Goal: Transaction & Acquisition: Purchase product/service

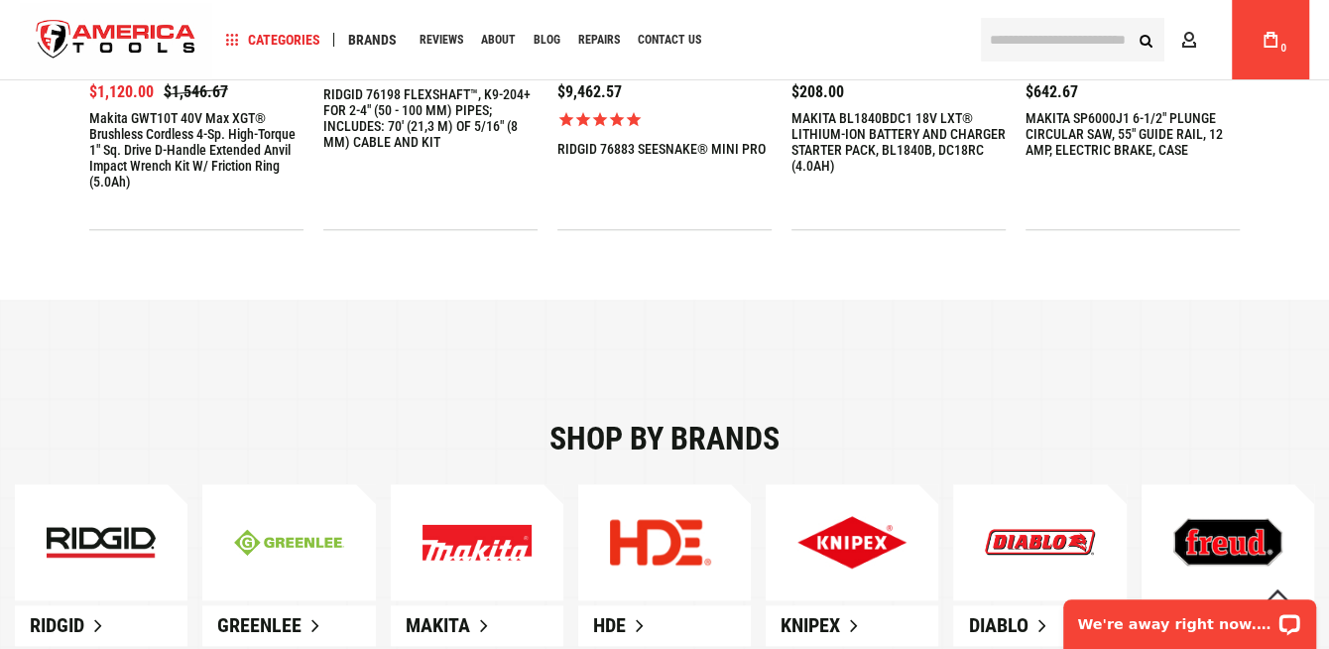
scroll to position [429, 0]
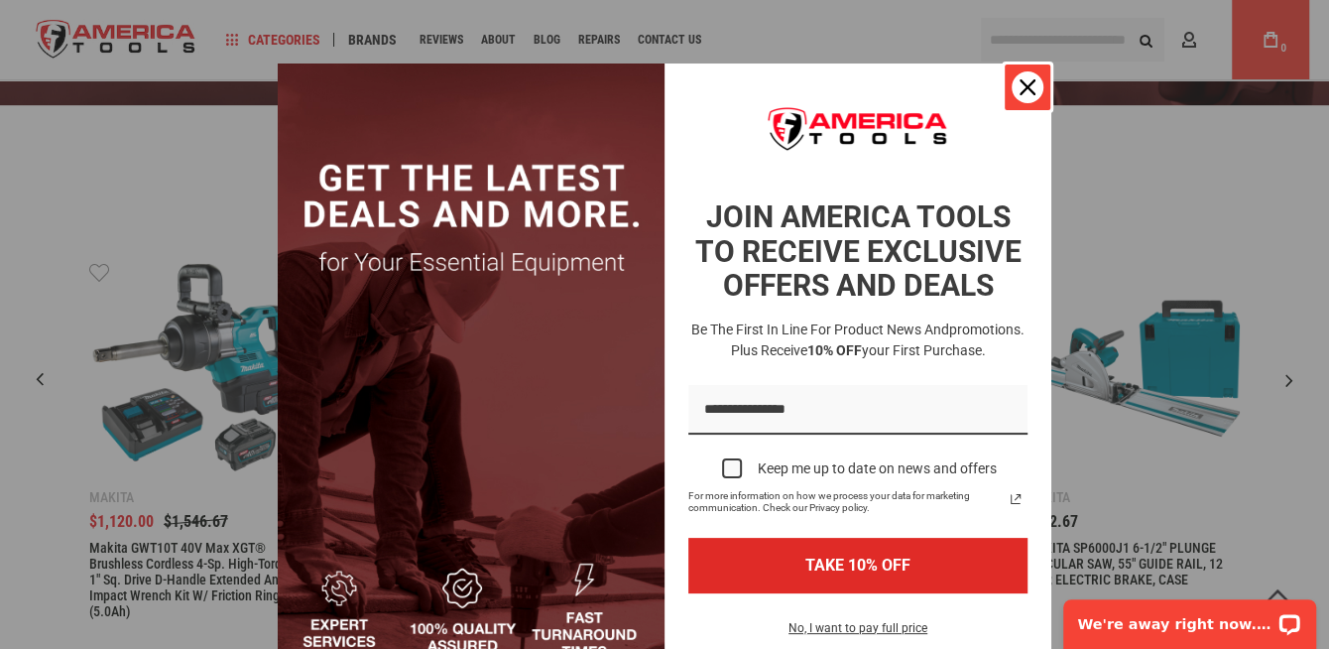
click at [1028, 93] on div "Close" at bounding box center [1028, 87] width 32 height 32
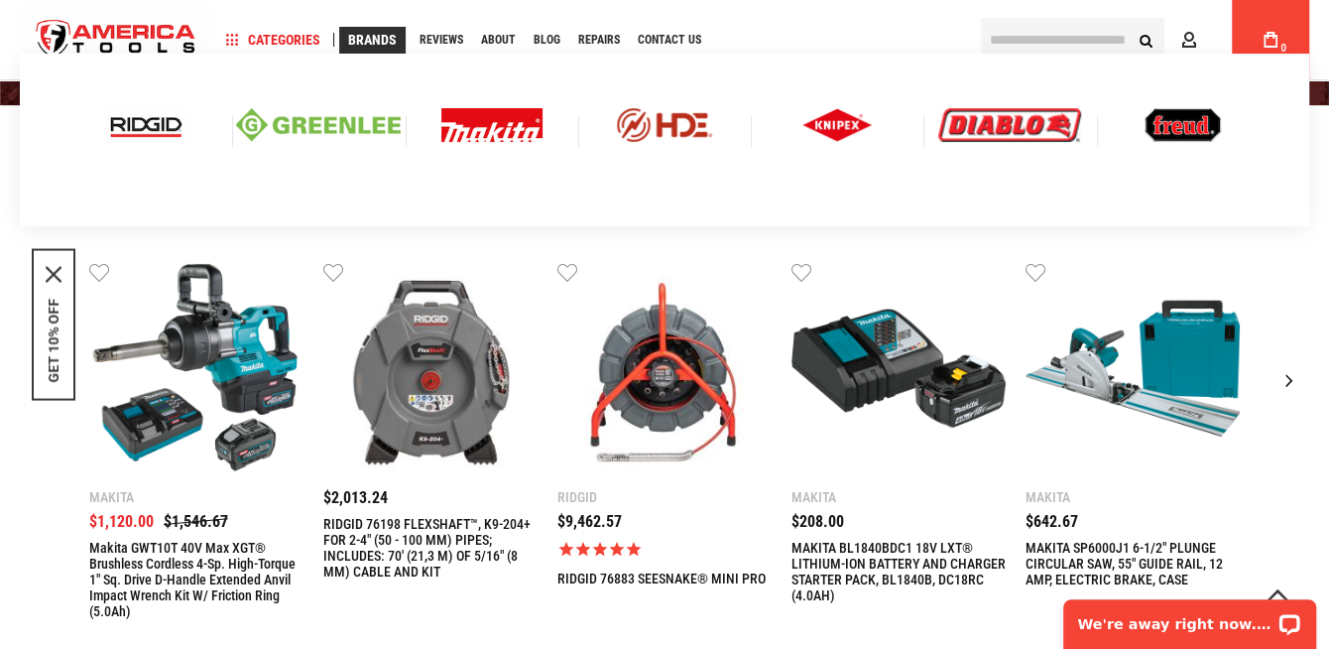
click at [375, 39] on span "Brands" at bounding box center [372, 40] width 49 height 14
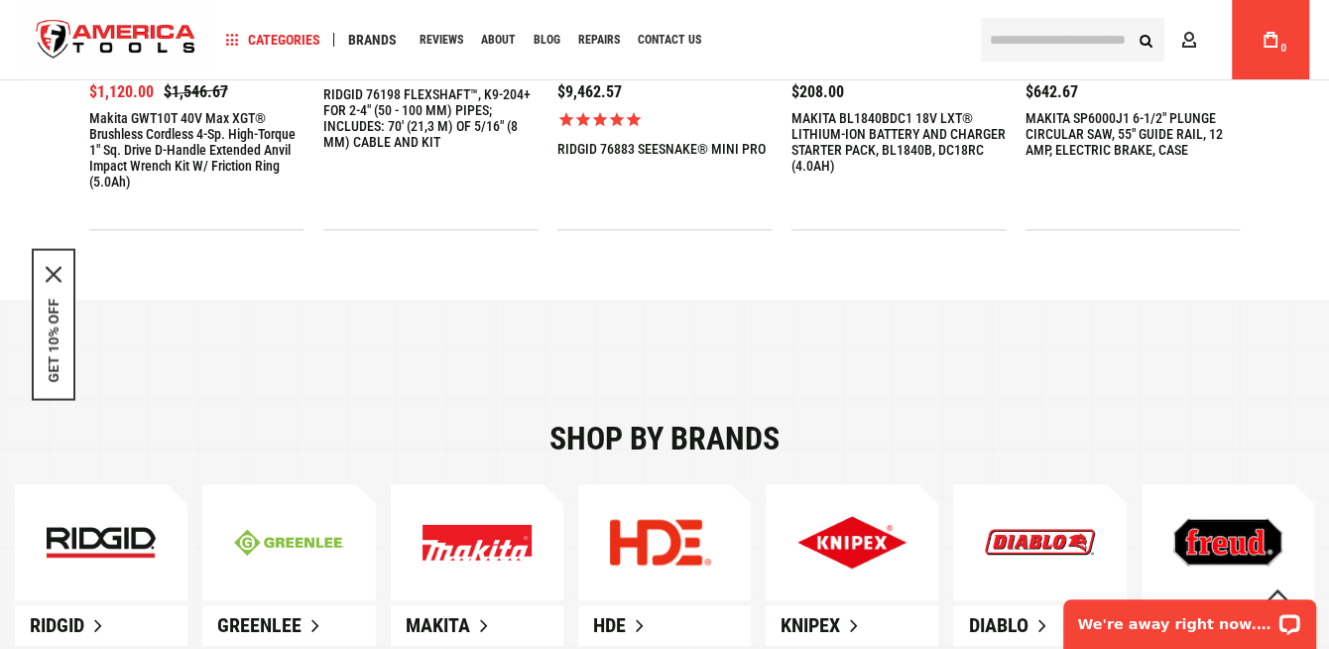
scroll to position [1289, 0]
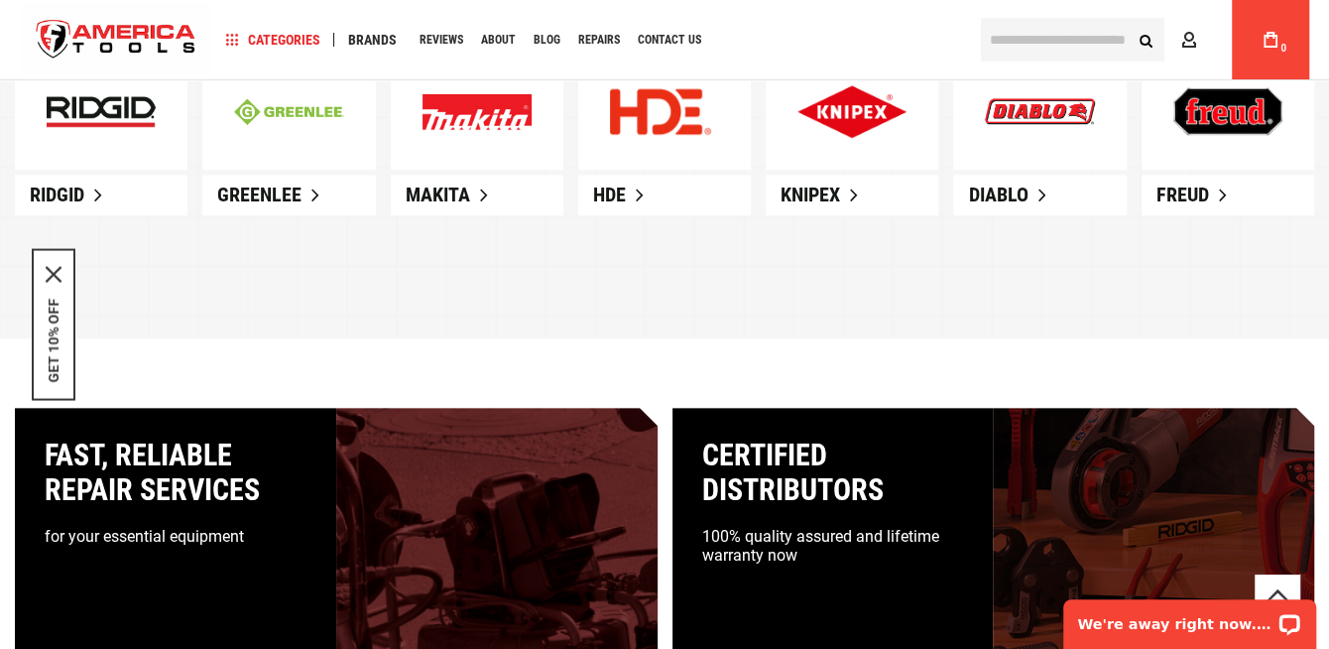
click at [489, 110] on img at bounding box center [476, 111] width 109 height 37
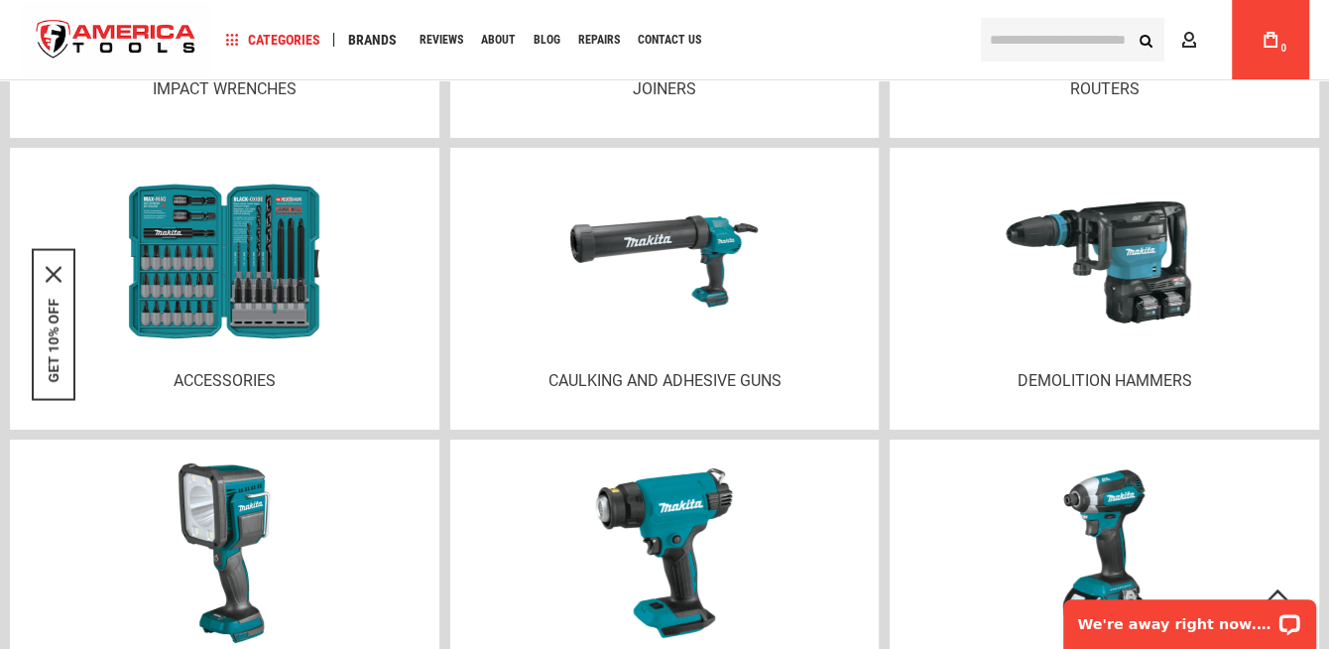
scroll to position [4708, 0]
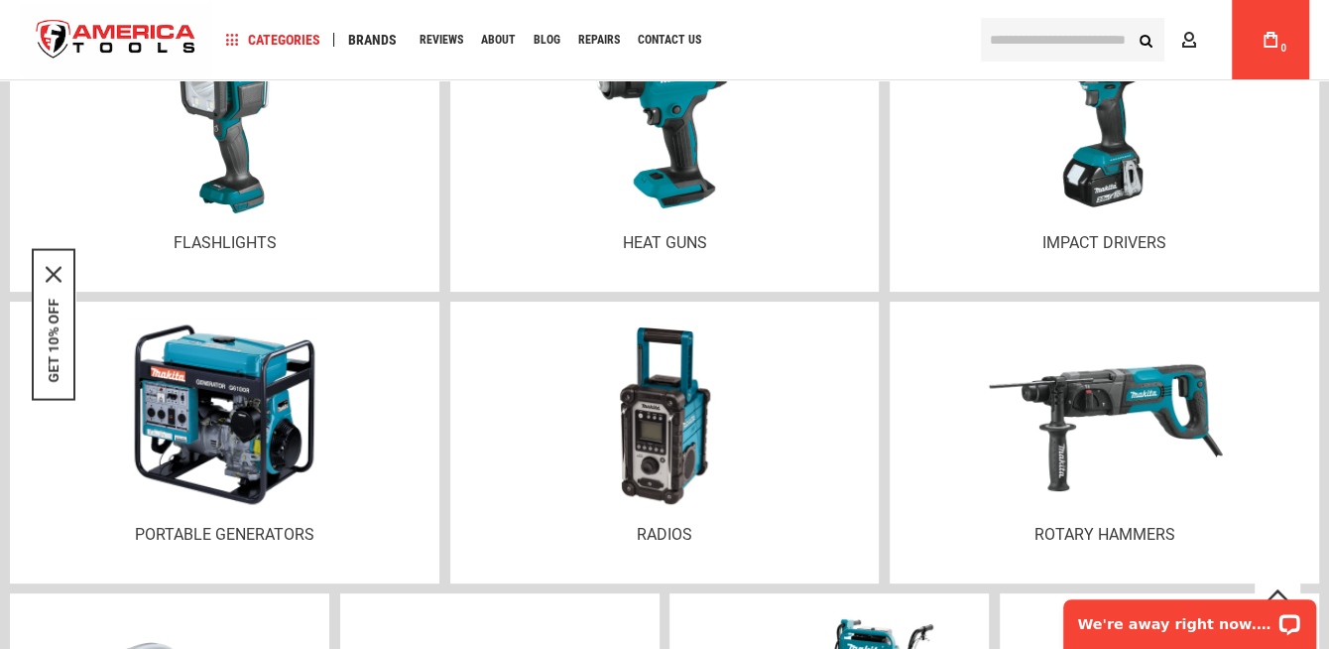
click at [209, 410] on img at bounding box center [224, 414] width 193 height 207
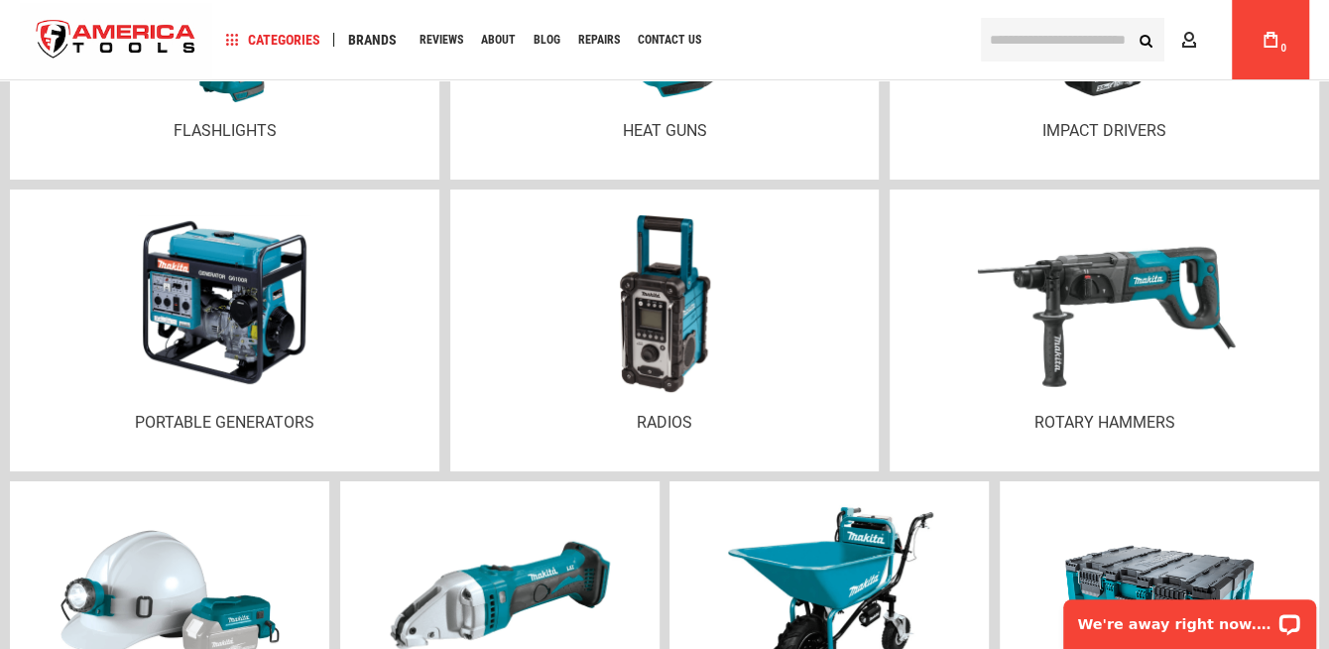
scroll to position [4761, 0]
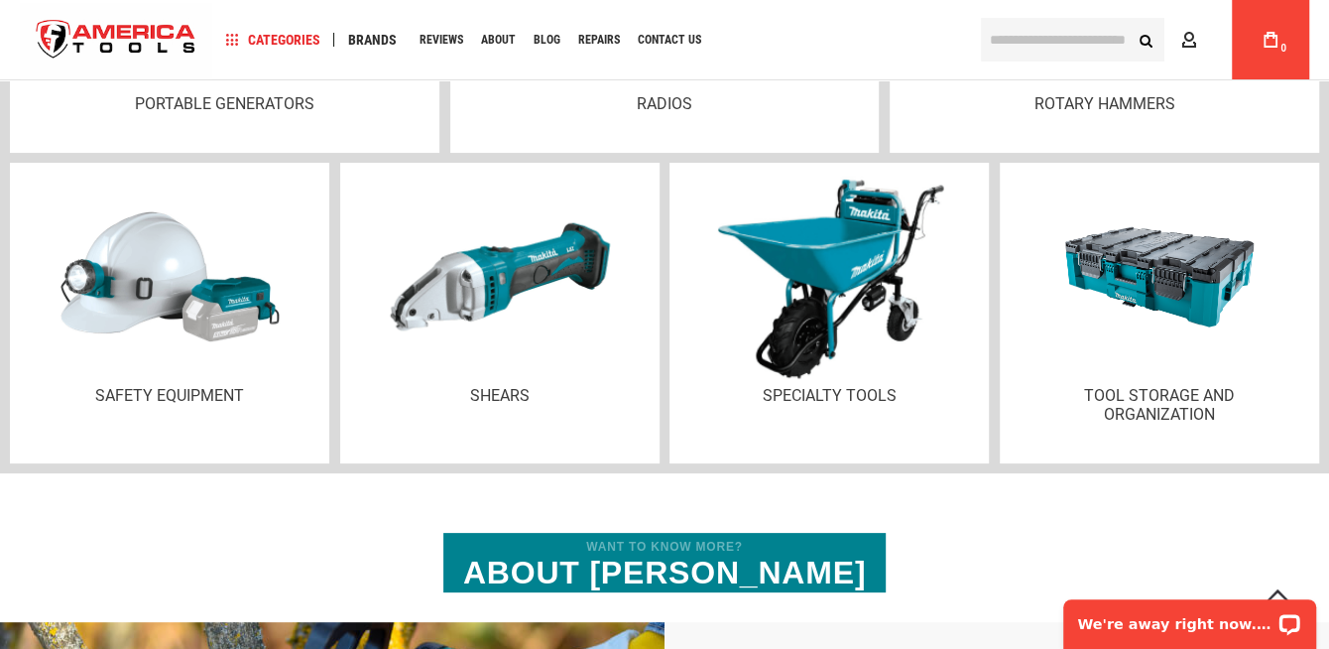
click at [816, 303] on img at bounding box center [829, 277] width 238 height 205
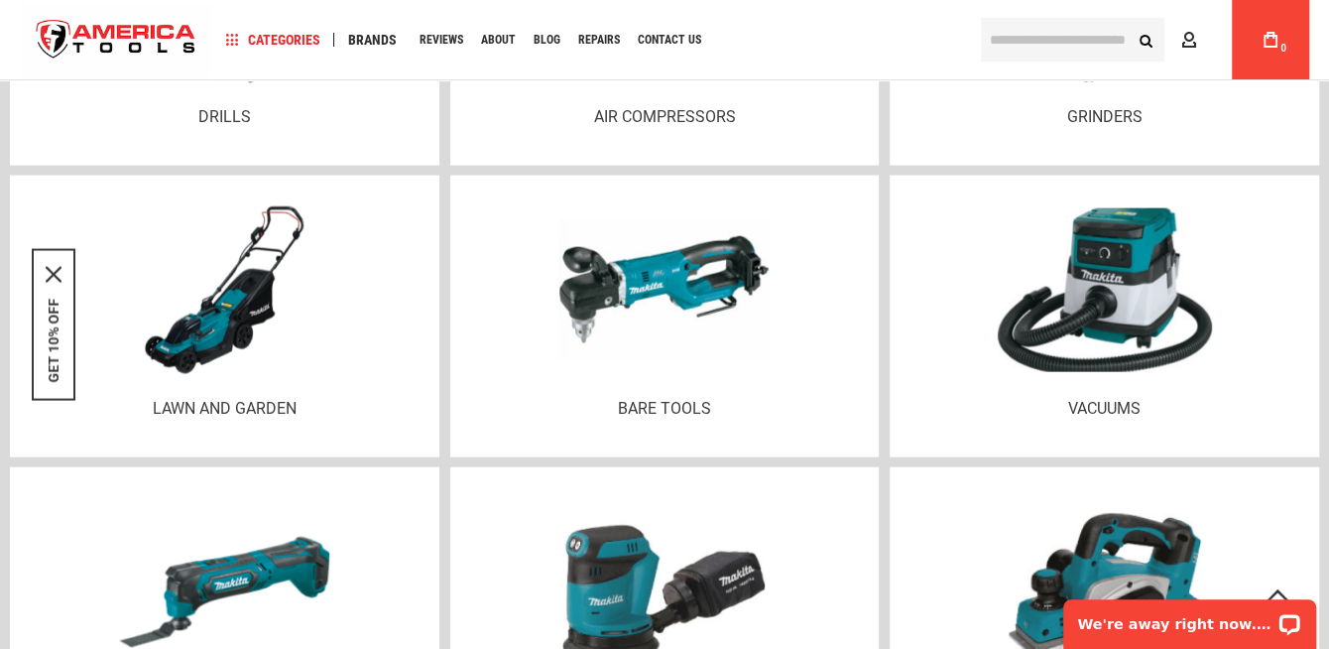
scroll to position [2278, 0]
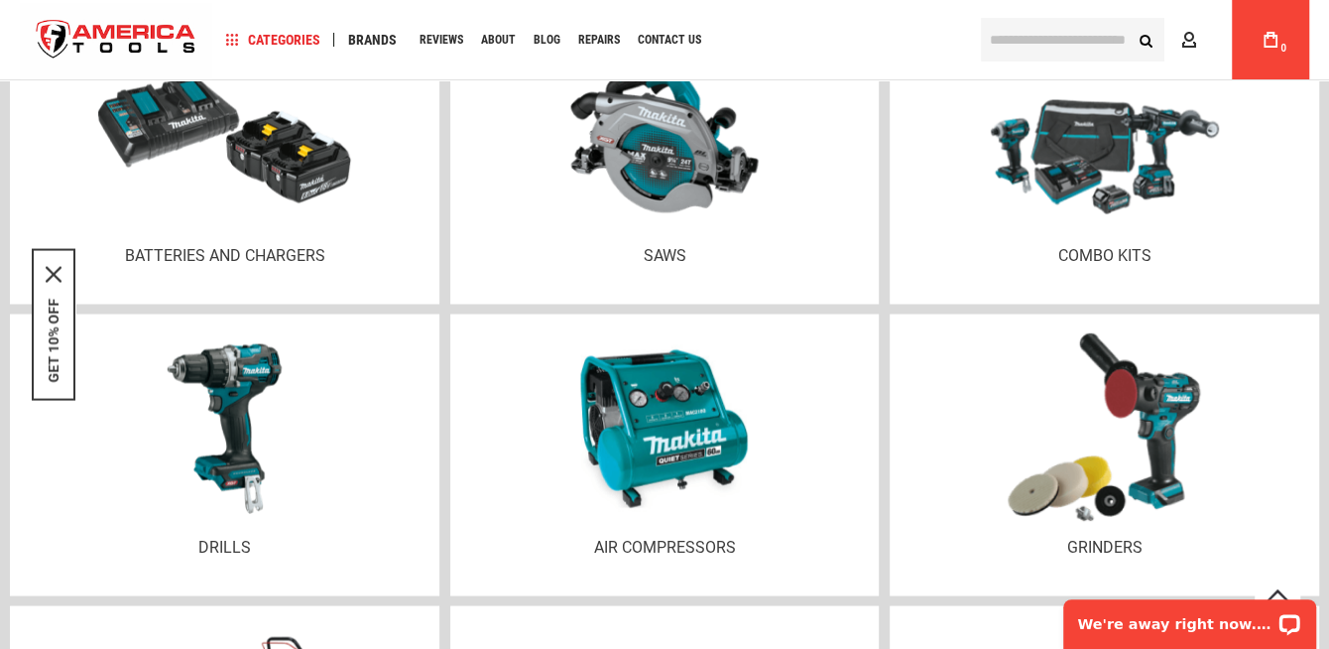
click at [1171, 379] on img at bounding box center [1105, 427] width 194 height 191
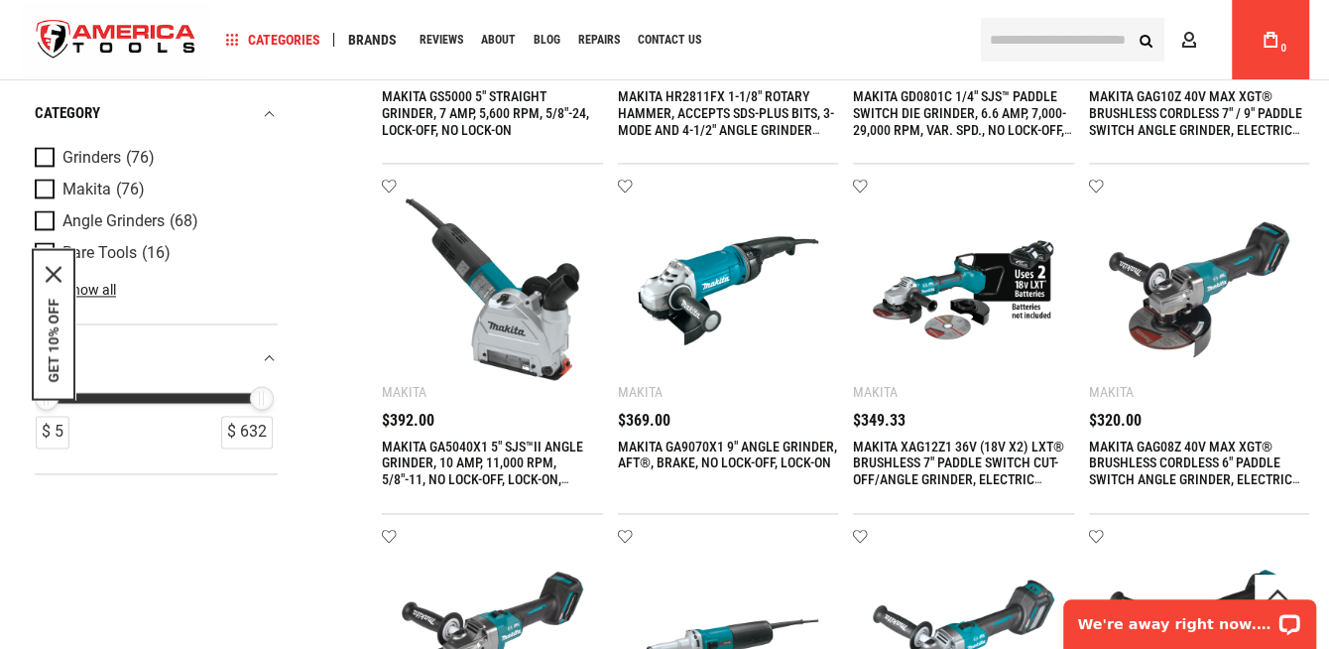
scroll to position [2148, 0]
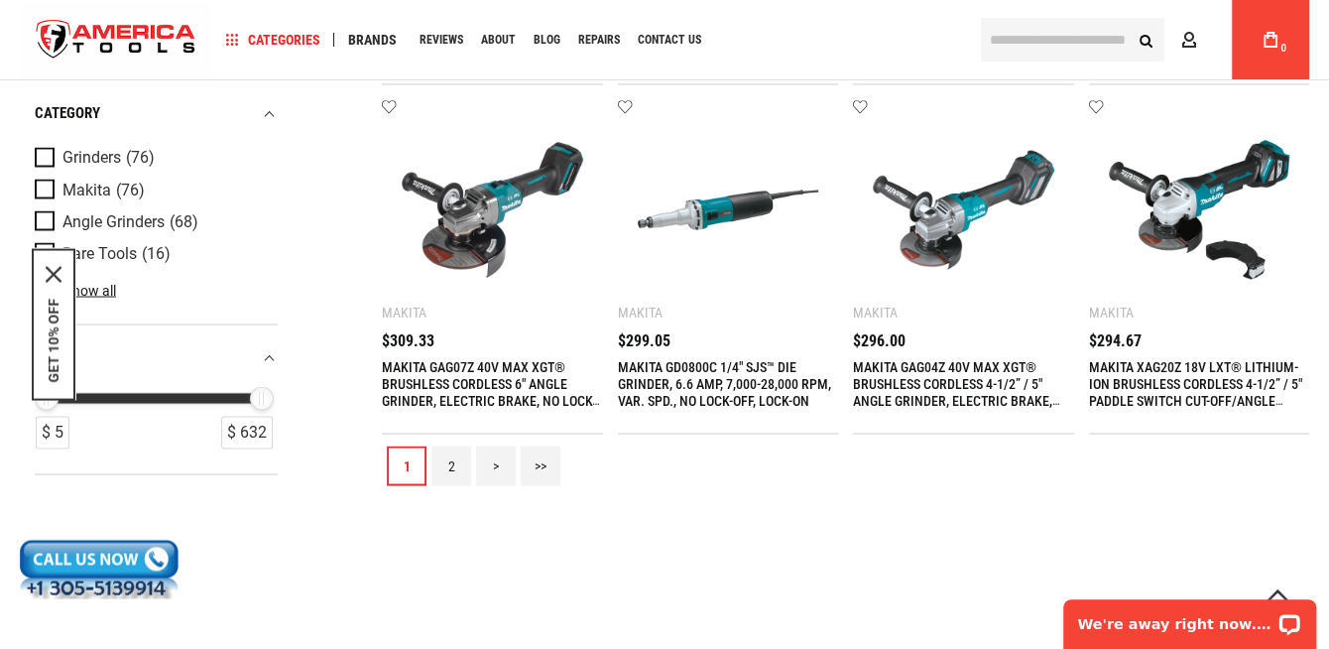
click at [457, 466] on link "2" at bounding box center [451, 465] width 40 height 40
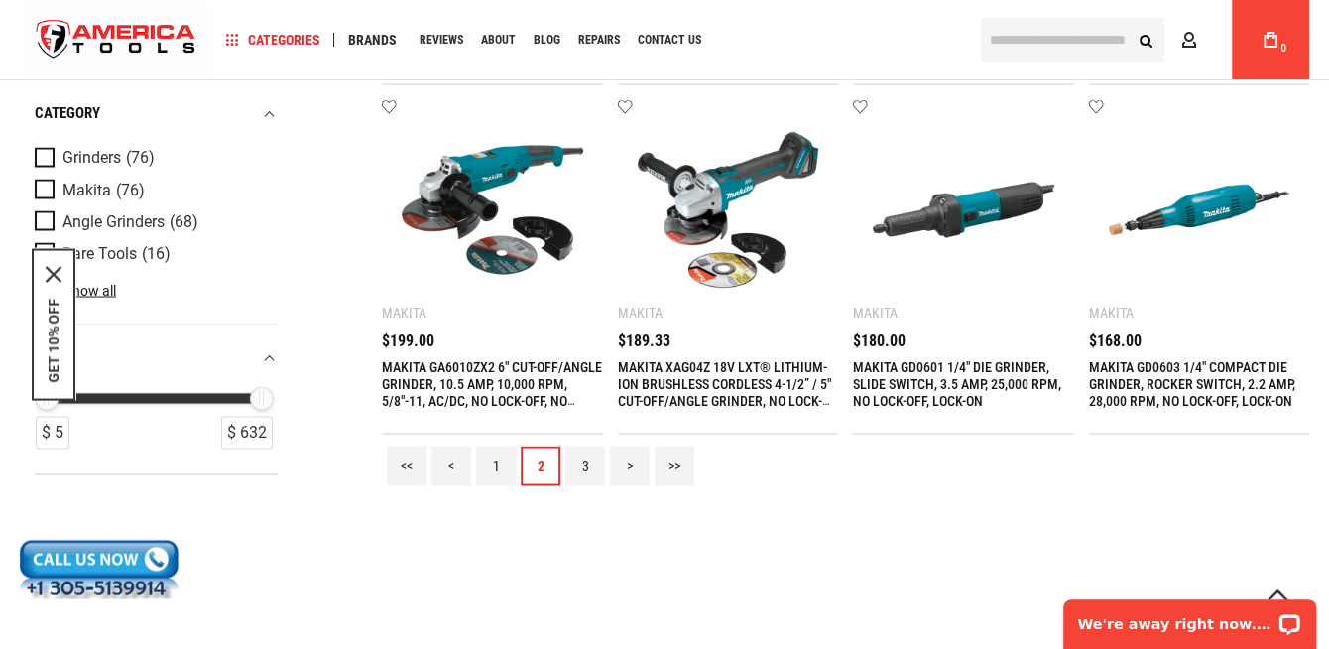
click at [575, 449] on link "3" at bounding box center [585, 465] width 40 height 40
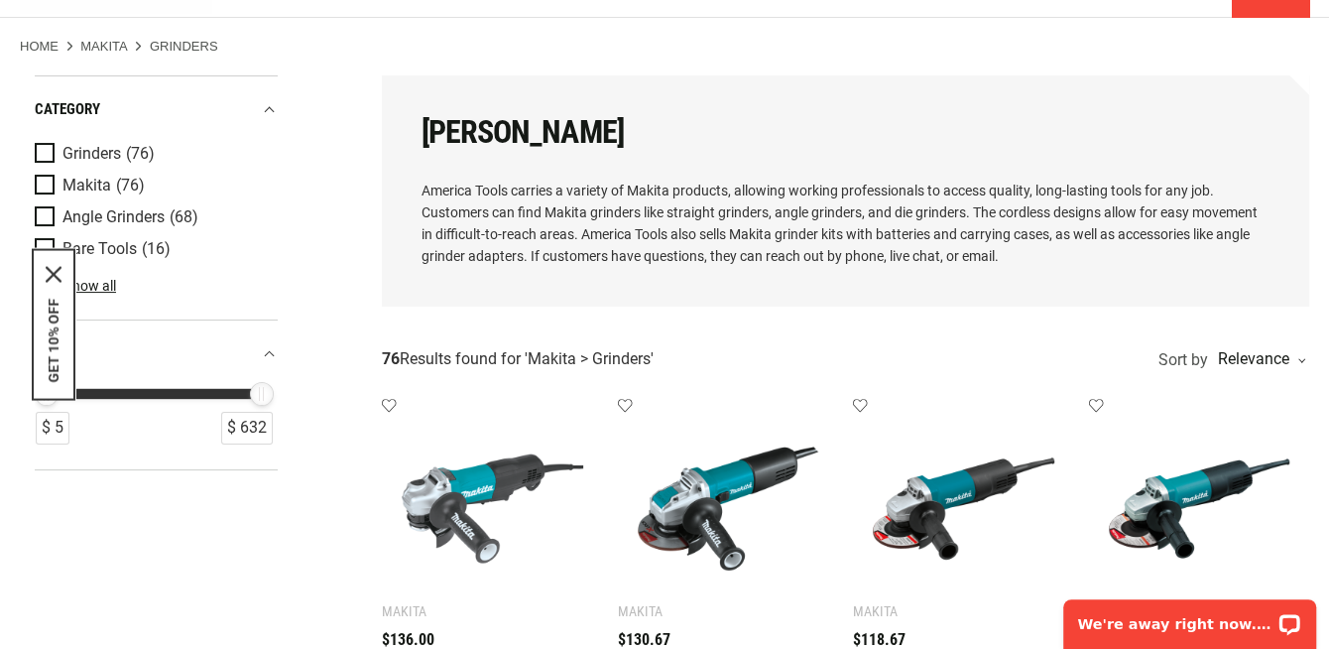
scroll to position [0, 0]
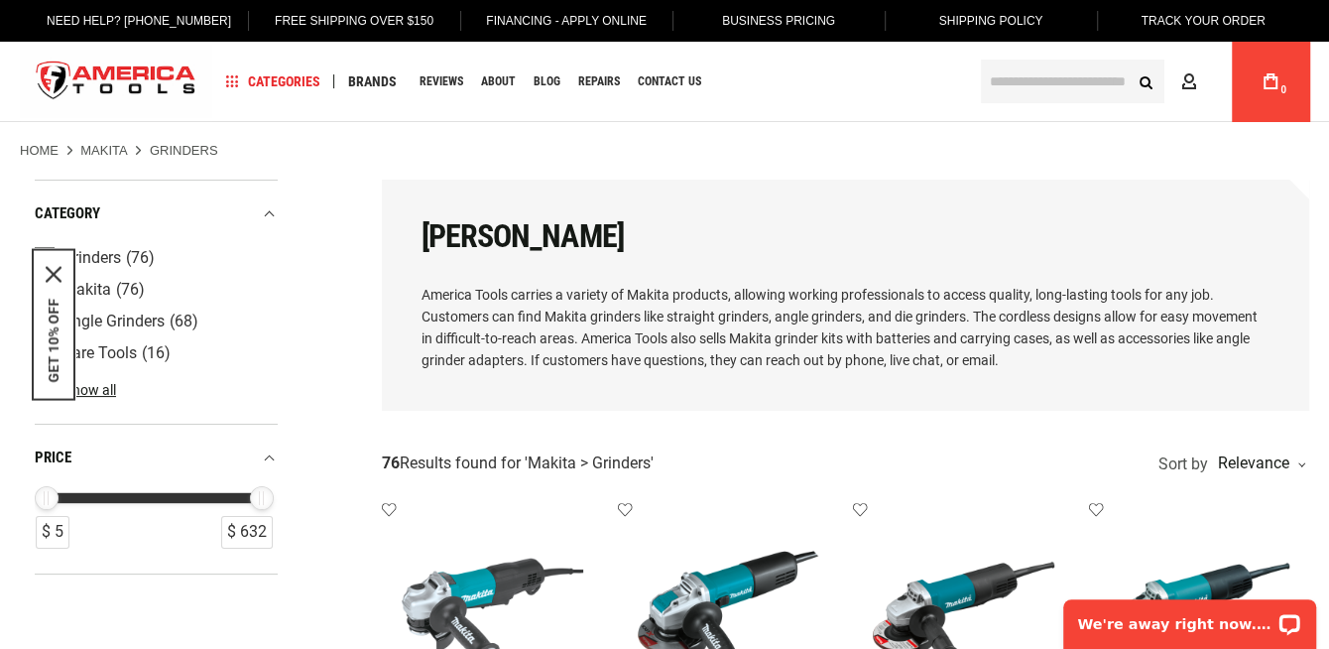
click at [1005, 81] on input "text" at bounding box center [1072, 82] width 183 height 44
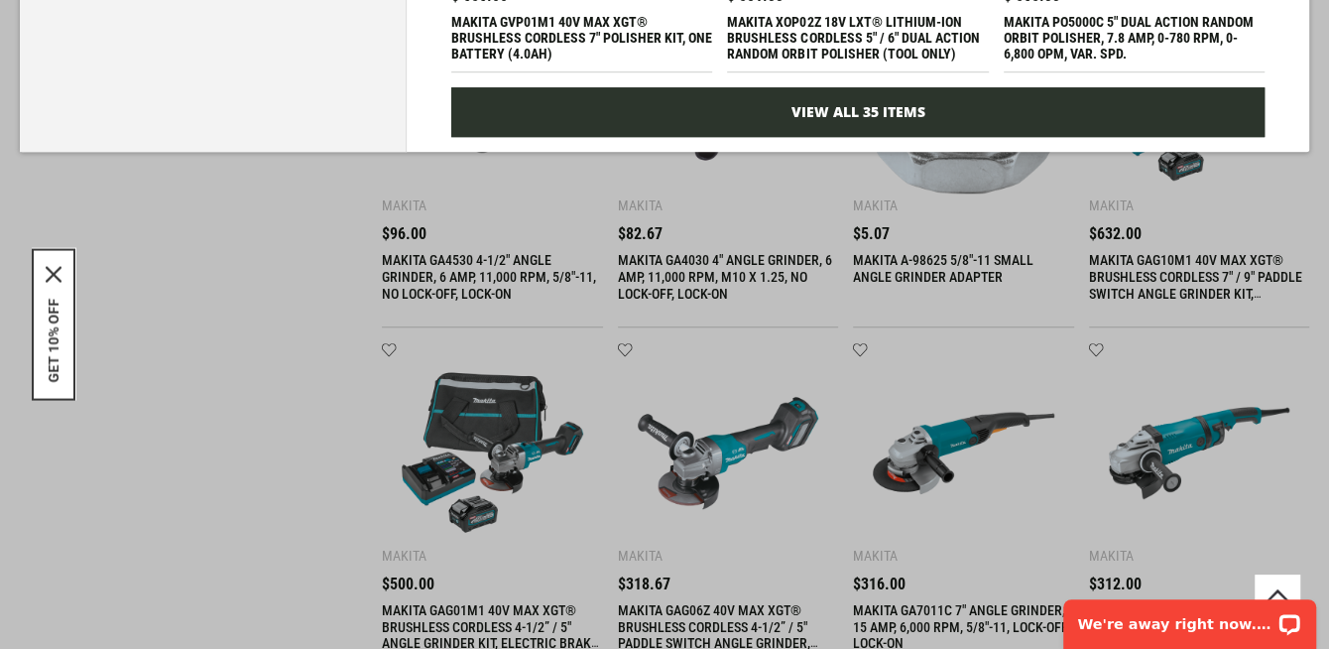
scroll to position [429, 0]
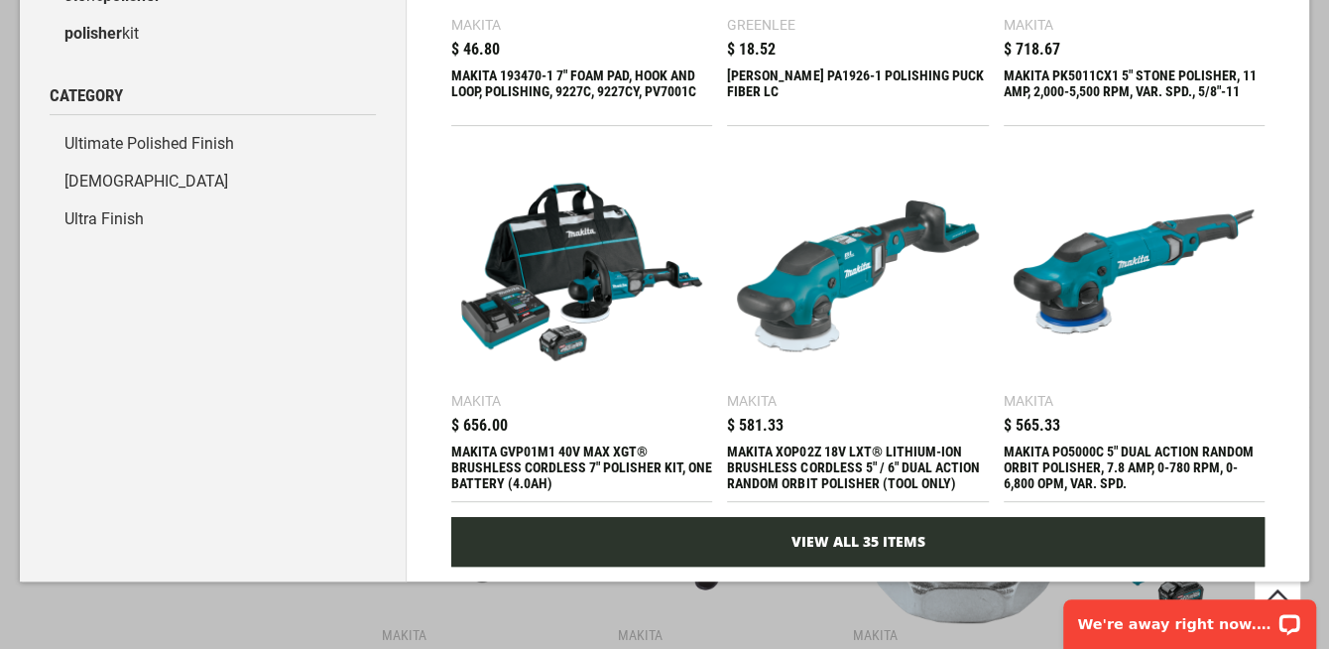
type input "********"
click at [894, 531] on link "View All 35 Items" at bounding box center [857, 542] width 813 height 50
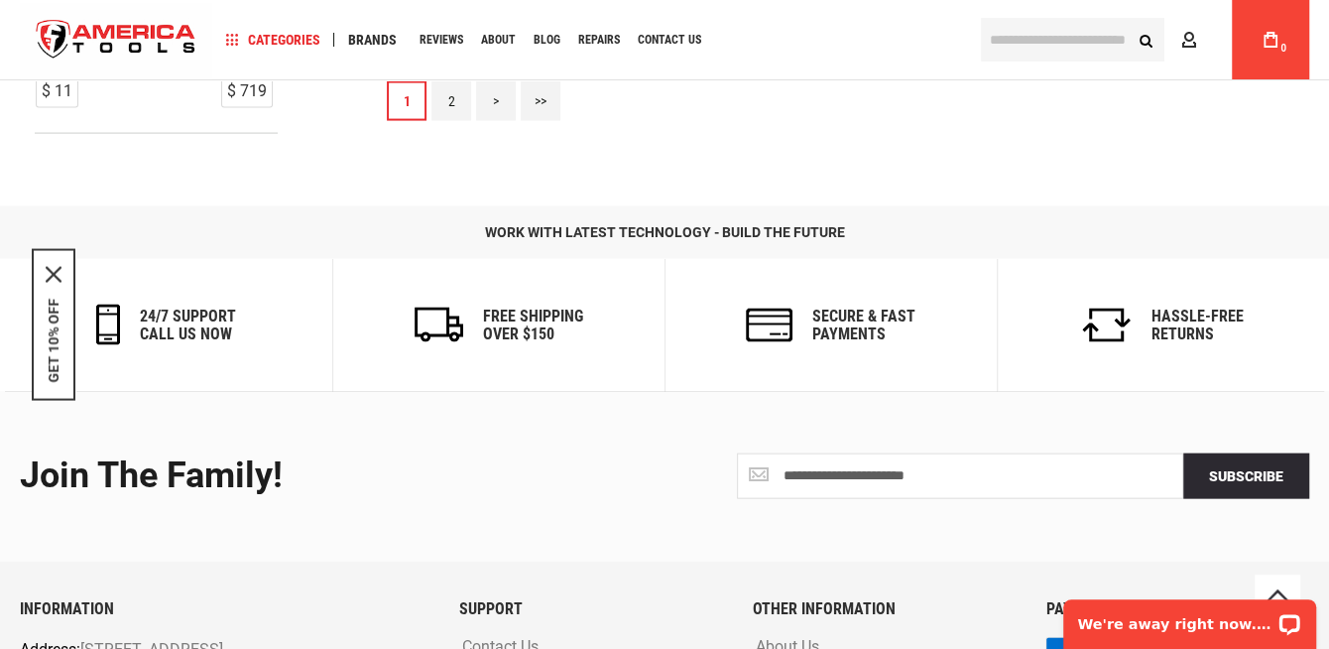
scroll to position [2148, 0]
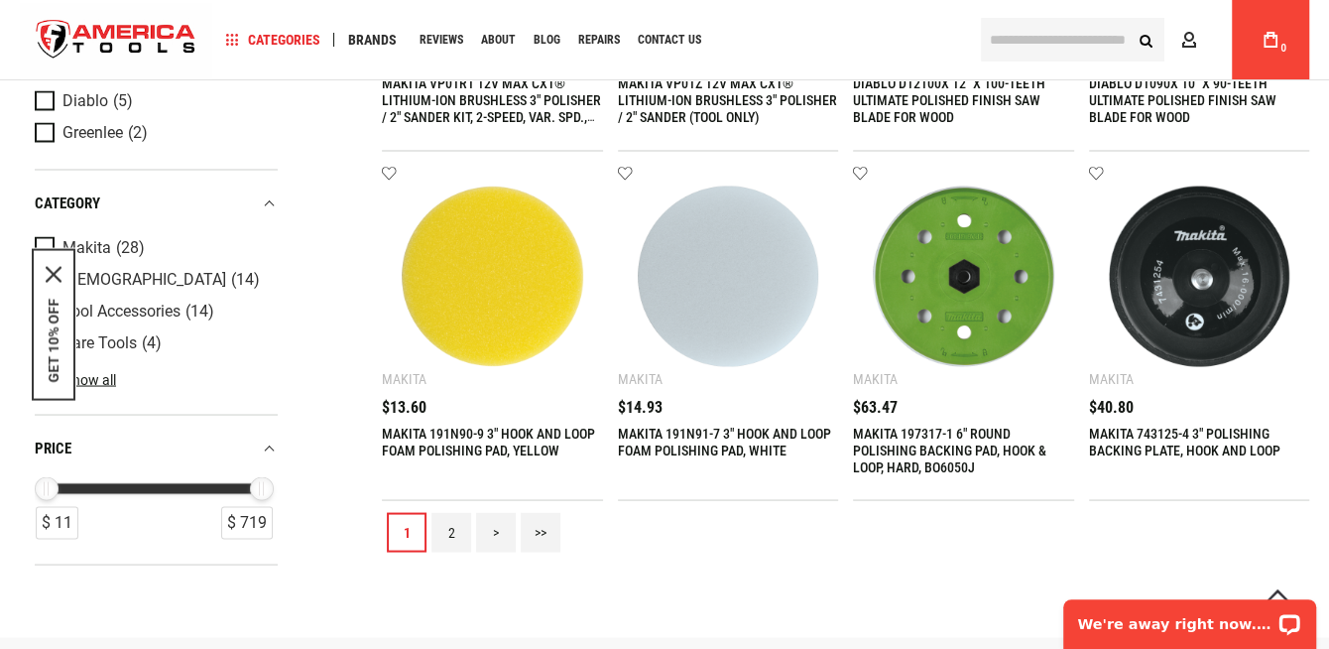
click at [460, 538] on link "2" at bounding box center [451, 532] width 40 height 40
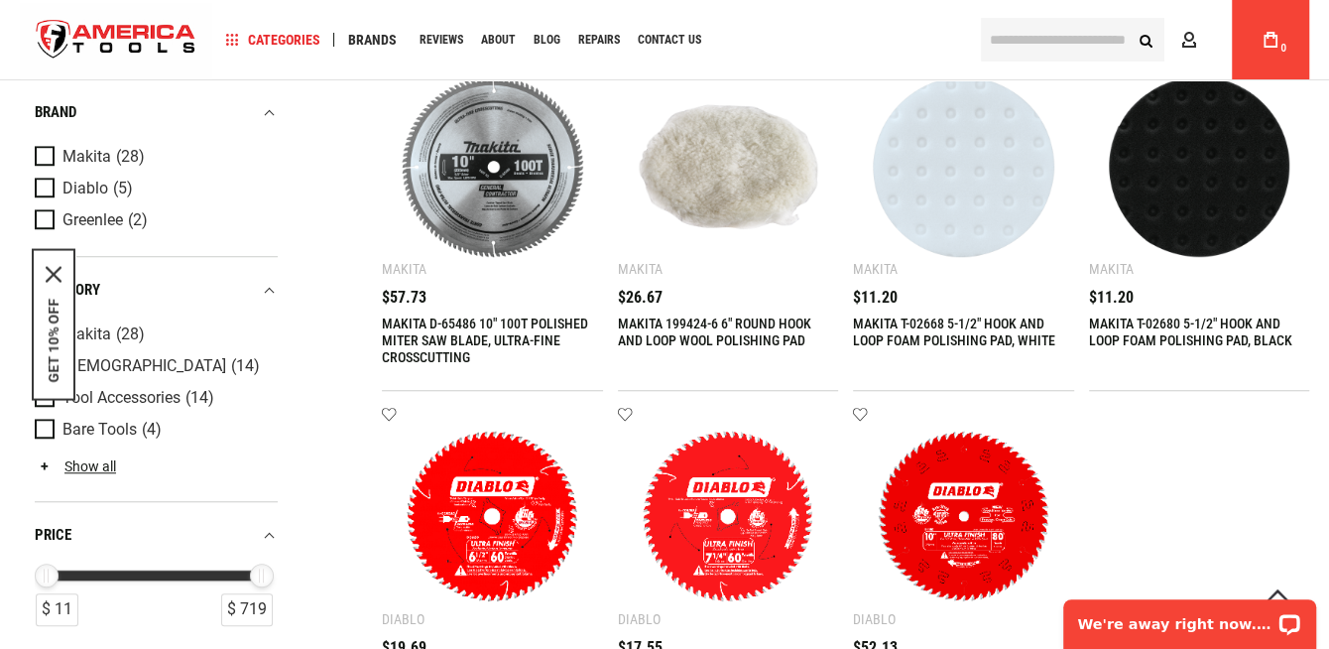
scroll to position [1289, 0]
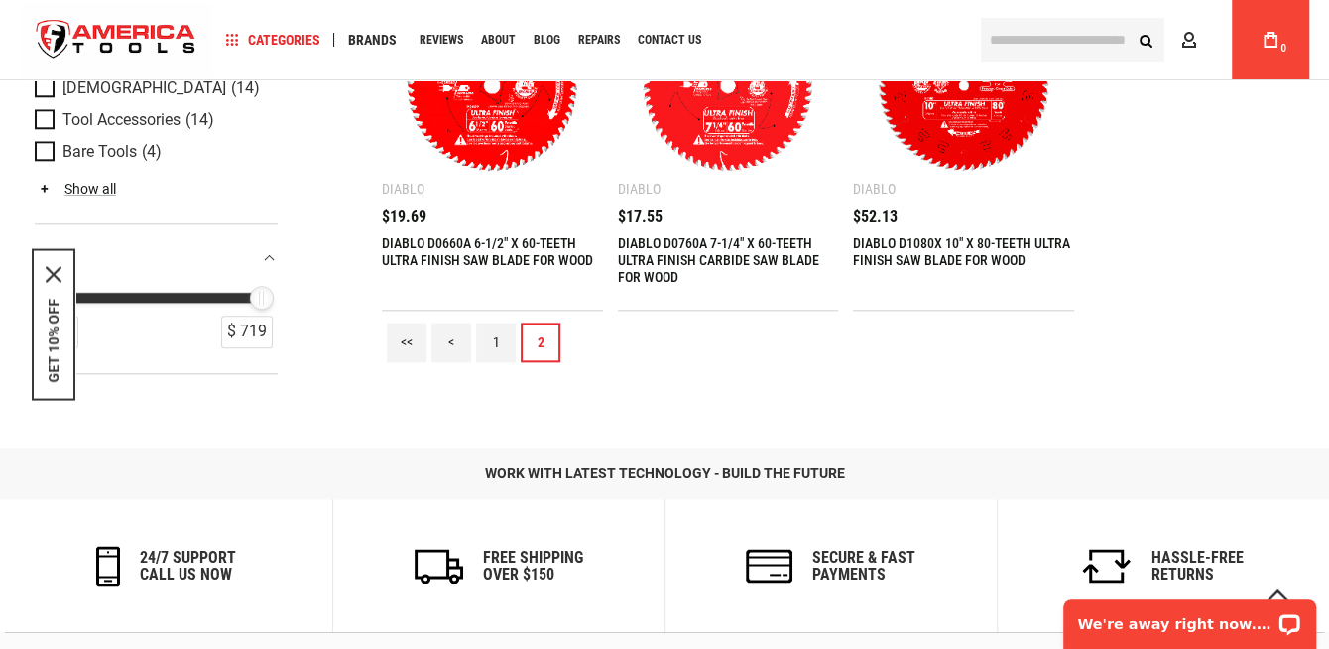
click at [488, 339] on link "1" at bounding box center [496, 342] width 40 height 40
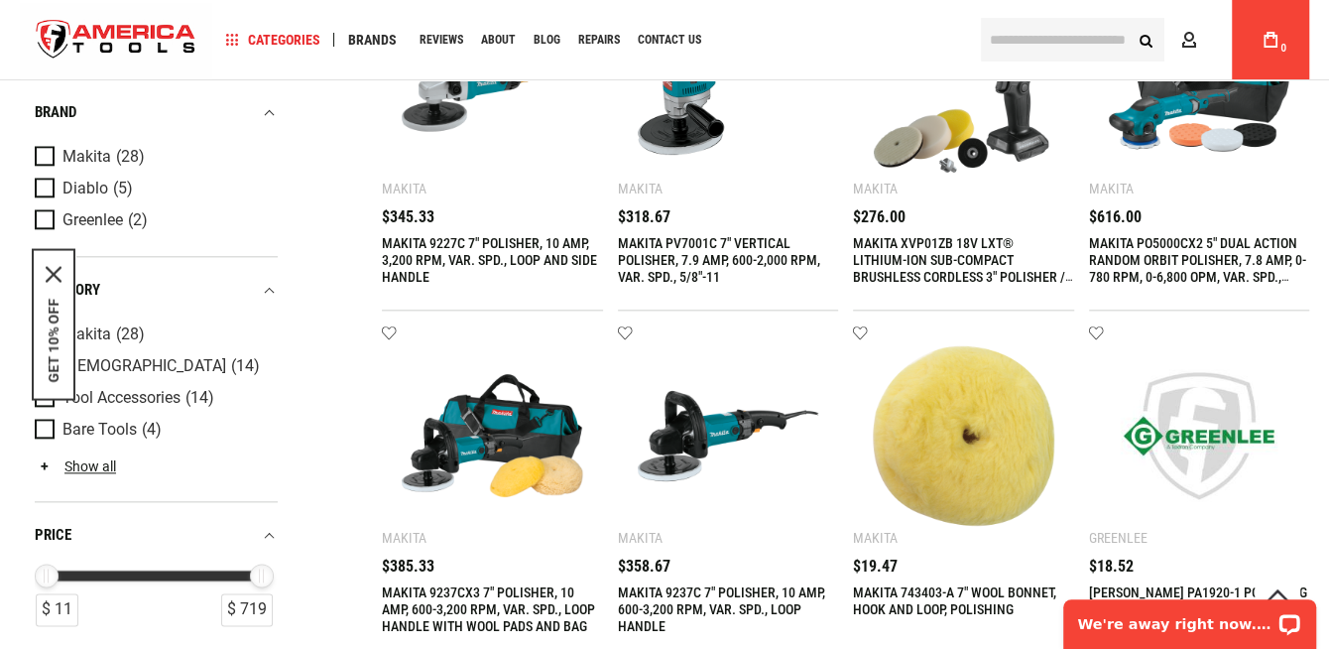
scroll to position [859, 0]
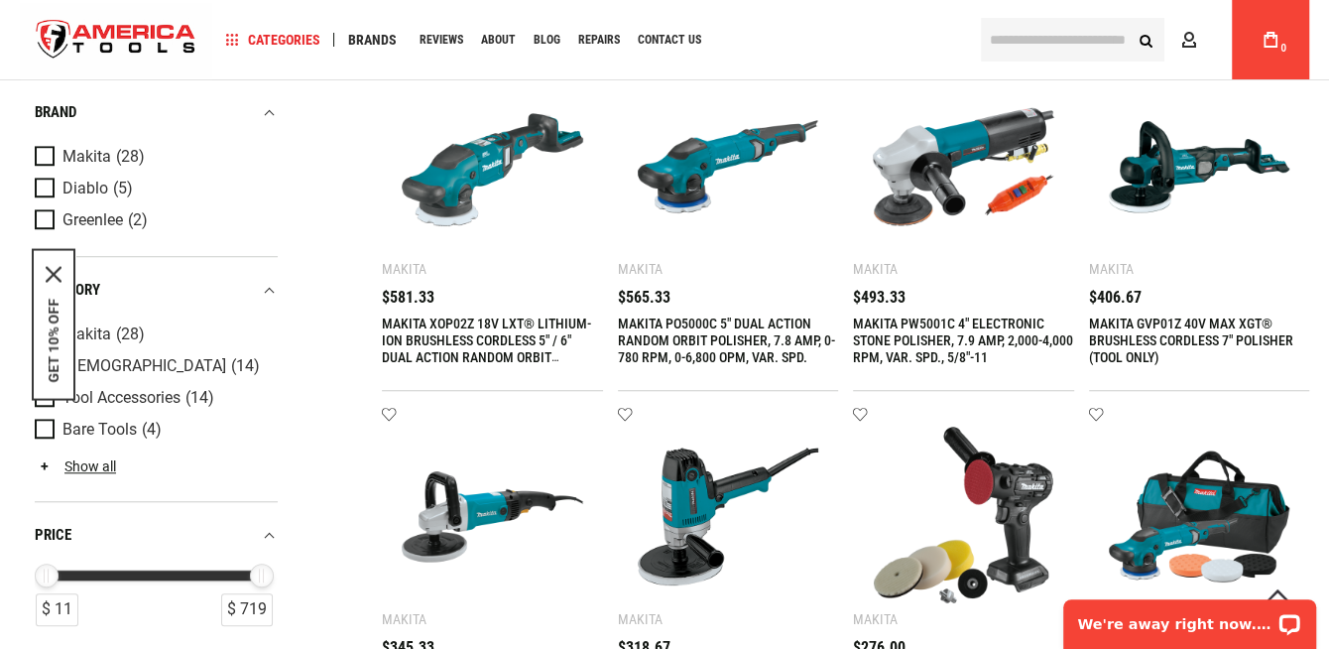
click at [704, 340] on link "MAKITA PO5000C 5" DUAL ACTION RANDOM ORBIT POLISHER, 7.8 AMP, 0-780 RPM, 0-6,80…" at bounding box center [726, 340] width 217 height 50
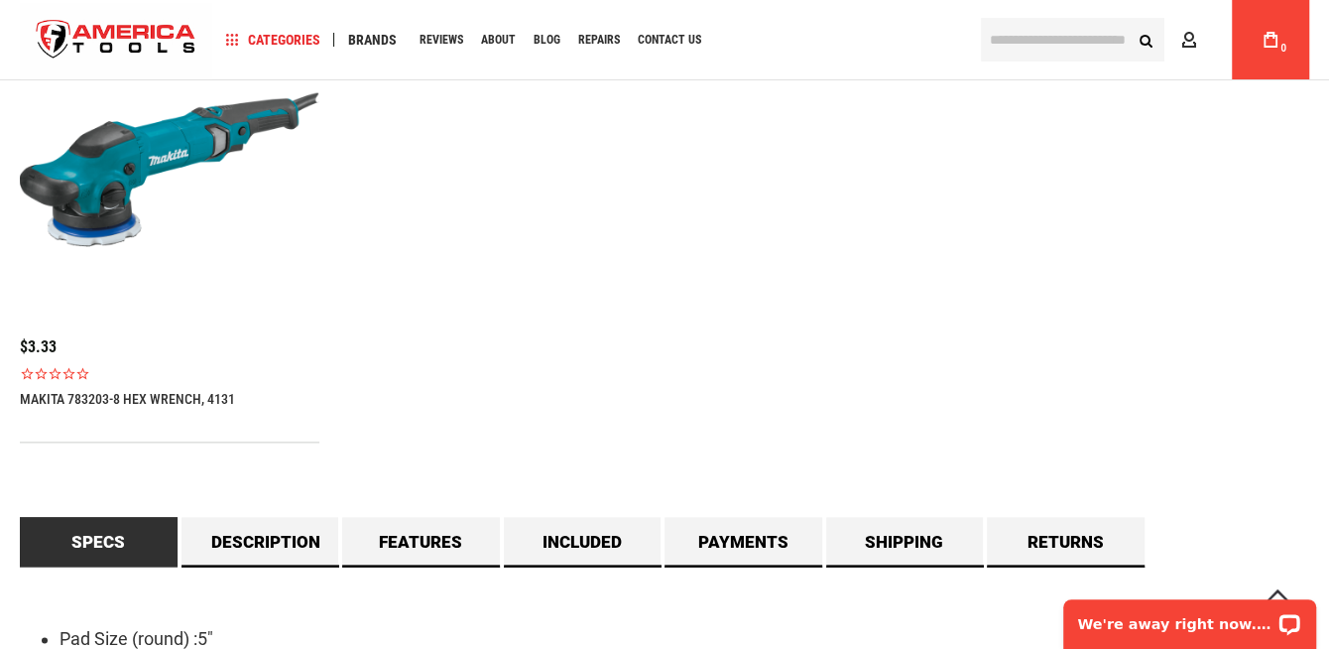
scroll to position [859, 0]
